Goal: Transaction & Acquisition: Purchase product/service

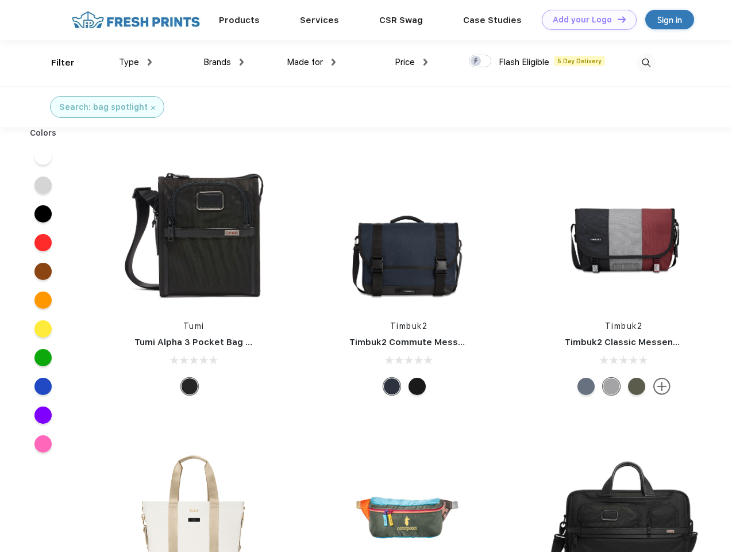
click at [585, 20] on link "Add your Logo Design Tool" at bounding box center [589, 20] width 95 height 20
click at [0, 0] on div "Design Tool" at bounding box center [0, 0] width 0 height 0
click at [617, 19] on link "Add your Logo Design Tool" at bounding box center [589, 20] width 95 height 20
click at [55, 63] on div "Filter" at bounding box center [63, 62] width 24 height 13
click at [136, 62] on span "Type" at bounding box center [129, 62] width 20 height 10
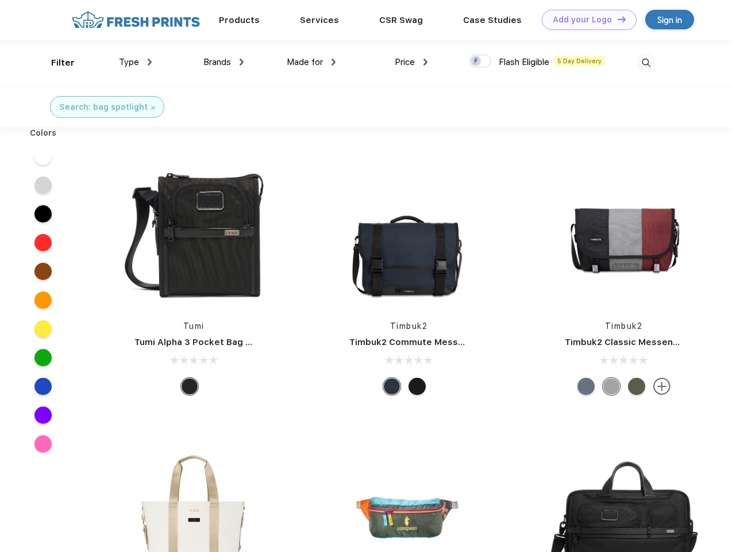
click at [224, 62] on span "Brands" at bounding box center [217, 62] width 28 height 10
click at [312, 62] on span "Made for" at bounding box center [305, 62] width 36 height 10
click at [412, 62] on span "Price" at bounding box center [405, 62] width 20 height 10
click at [480, 61] on div at bounding box center [480, 61] width 22 height 13
click at [476, 61] on input "checkbox" at bounding box center [472, 57] width 7 height 7
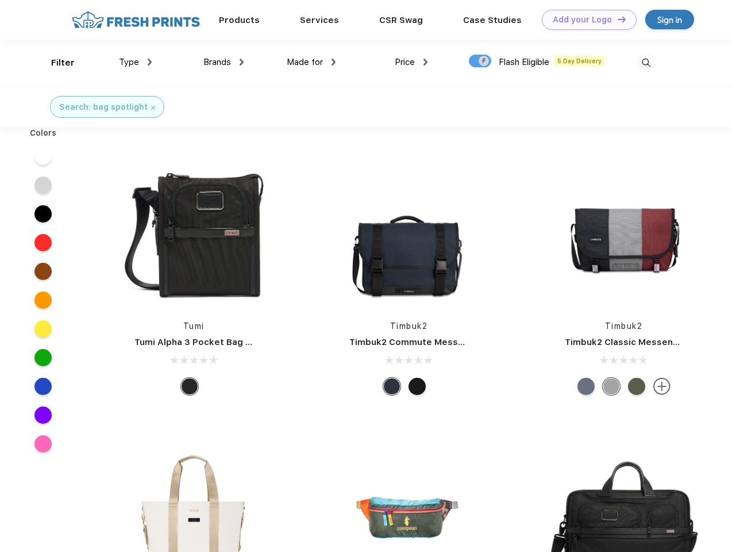
click at [646, 63] on img at bounding box center [646, 62] width 19 height 19
